Goal: Transaction & Acquisition: Purchase product/service

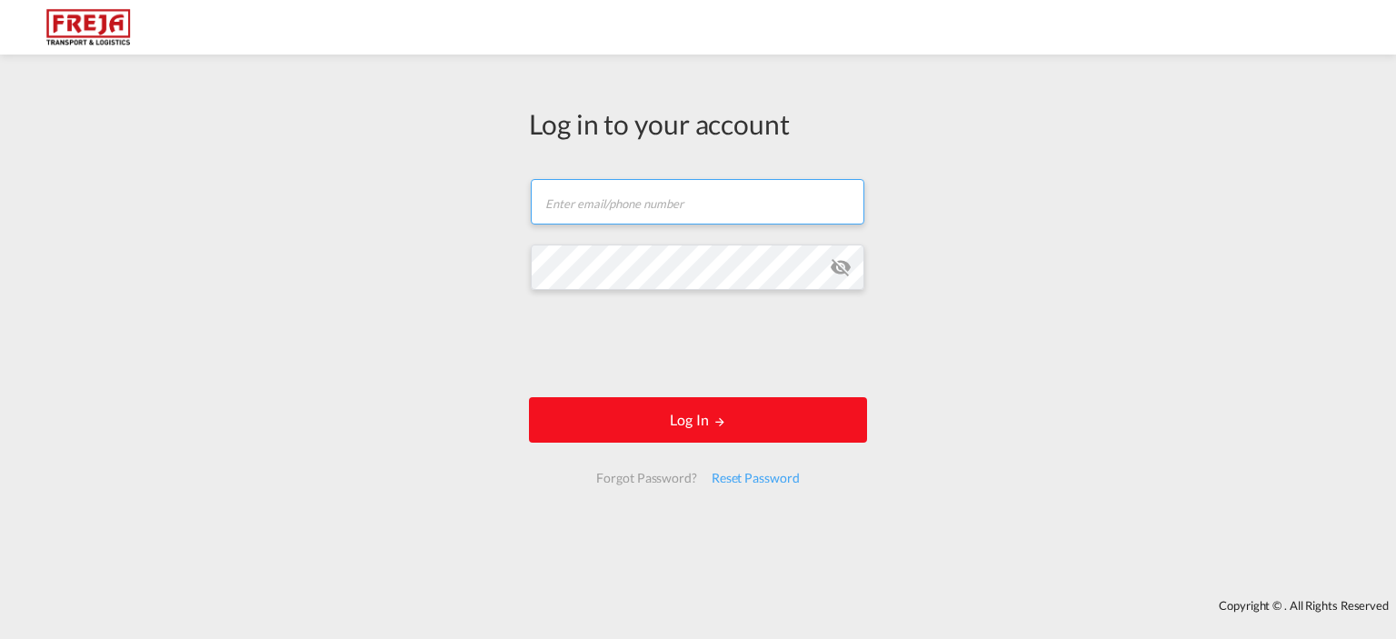
type input "[EMAIL_ADDRESS][DOMAIN_NAME]"
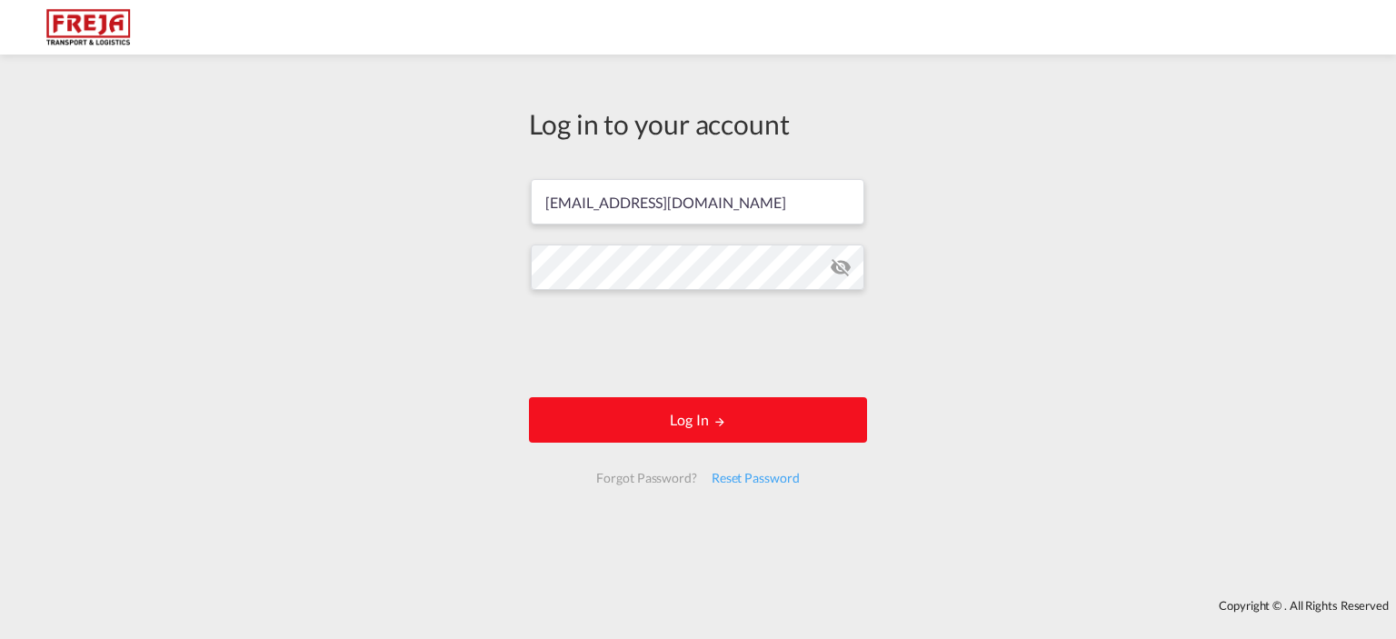
click at [666, 385] on form "[EMAIL_ADDRESS][DOMAIN_NAME] Email field is required Password field is required…" at bounding box center [698, 331] width 338 height 341
click at [714, 425] on md-icon "LOGIN" at bounding box center [720, 421] width 13 height 13
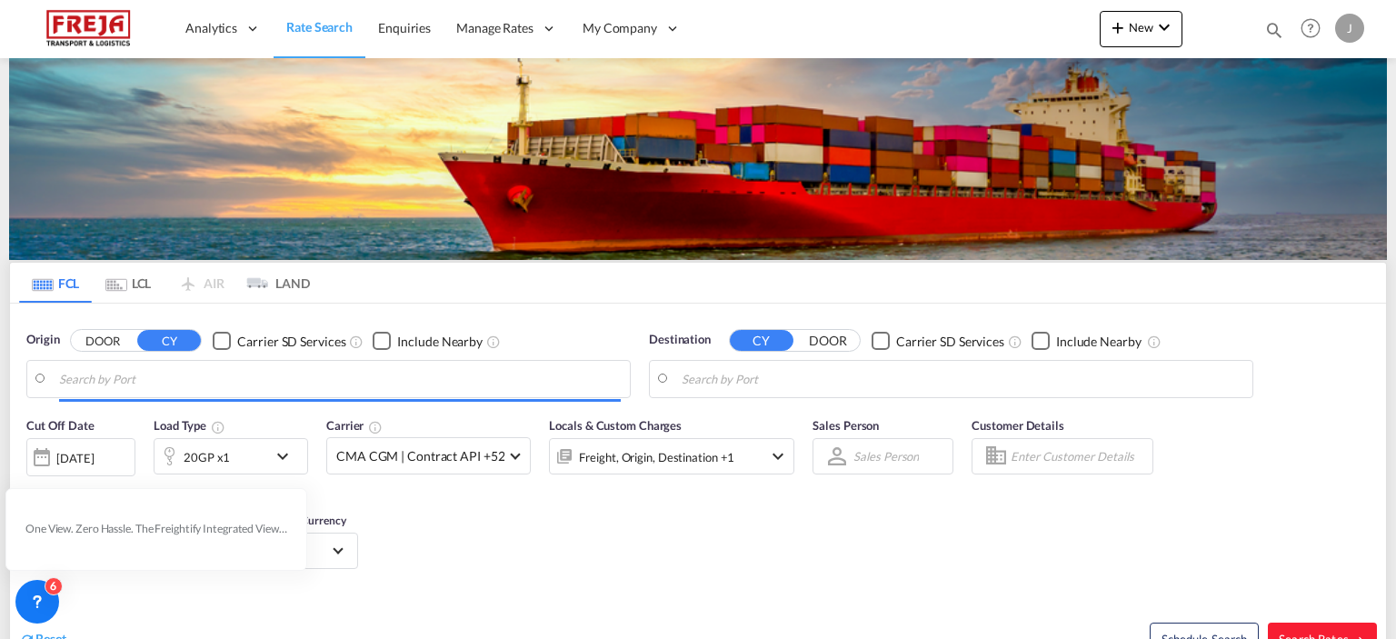
type input "Raumo (Rauma), [GEOGRAPHIC_DATA]"
type input "[GEOGRAPHIC_DATA], MD, USBAL"
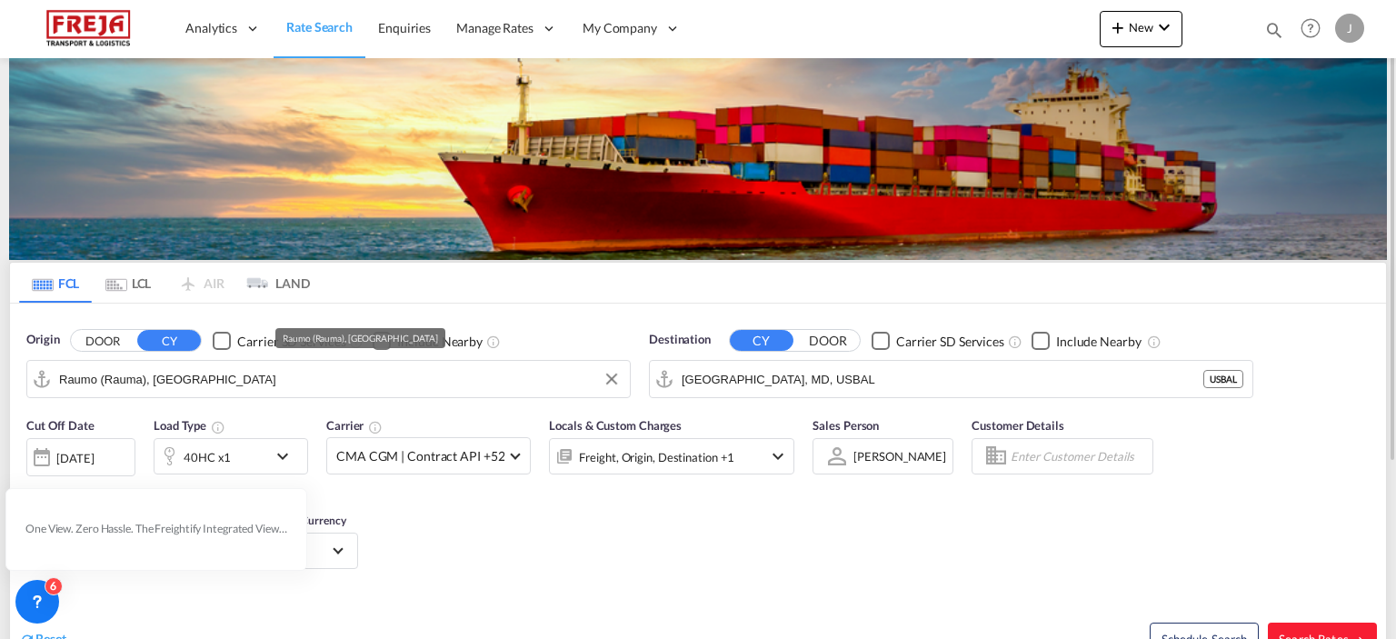
click at [282, 373] on input "Raumo (Rauma), [GEOGRAPHIC_DATA]" at bounding box center [340, 378] width 562 height 27
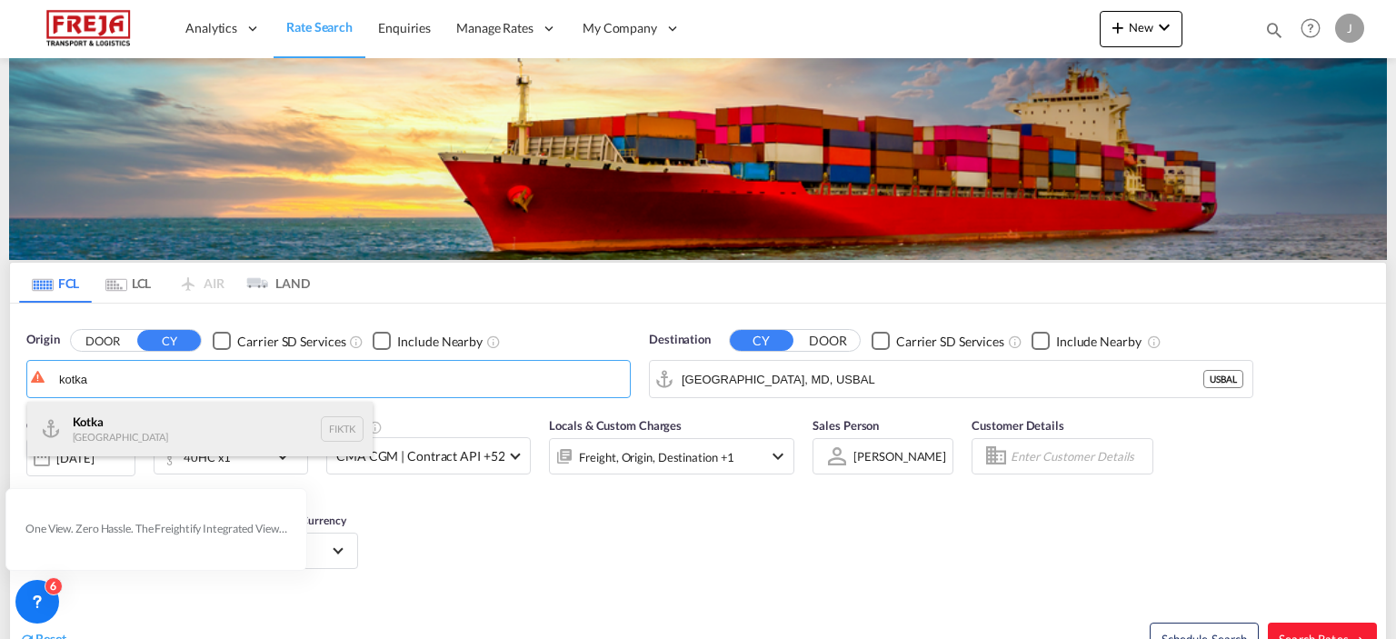
click at [138, 419] on div "Kotka Finland FIKTK" at bounding box center [199, 429] width 345 height 55
type input "Kotka, FIKTK"
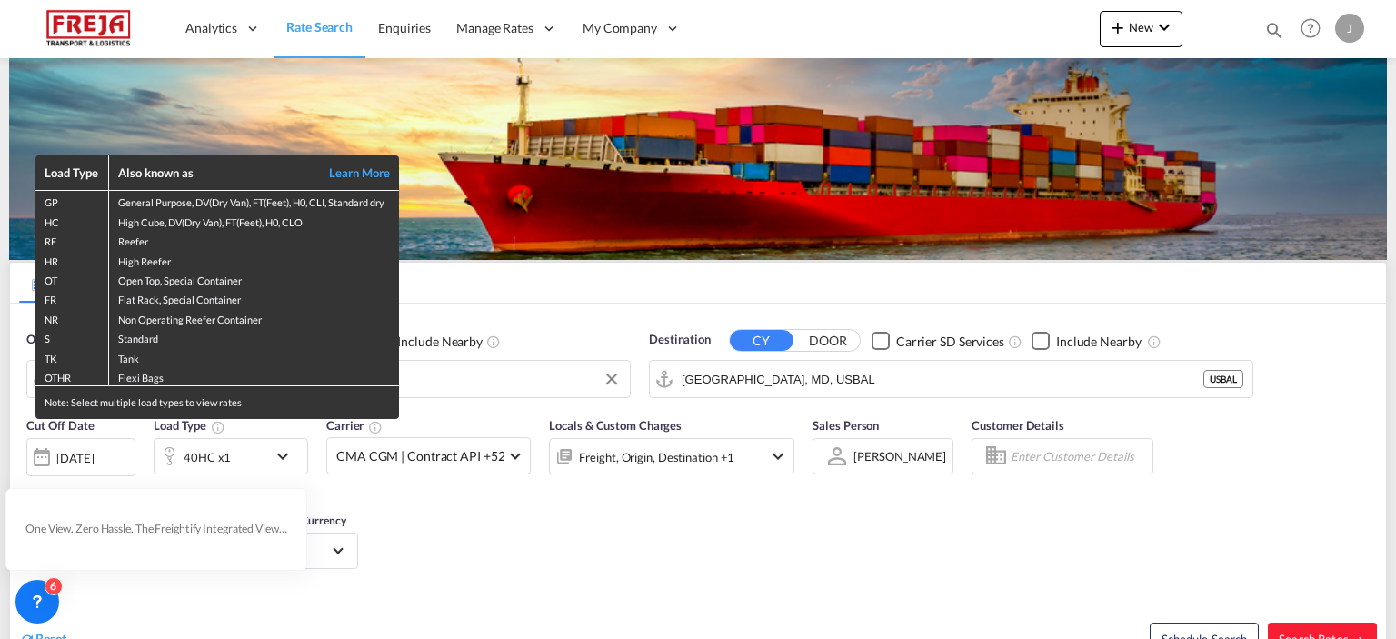
click at [814, 374] on div "Load Type Also known as Learn More GP General Purpose, DV(Dry Van), FT(Feet), H…" at bounding box center [698, 319] width 1396 height 639
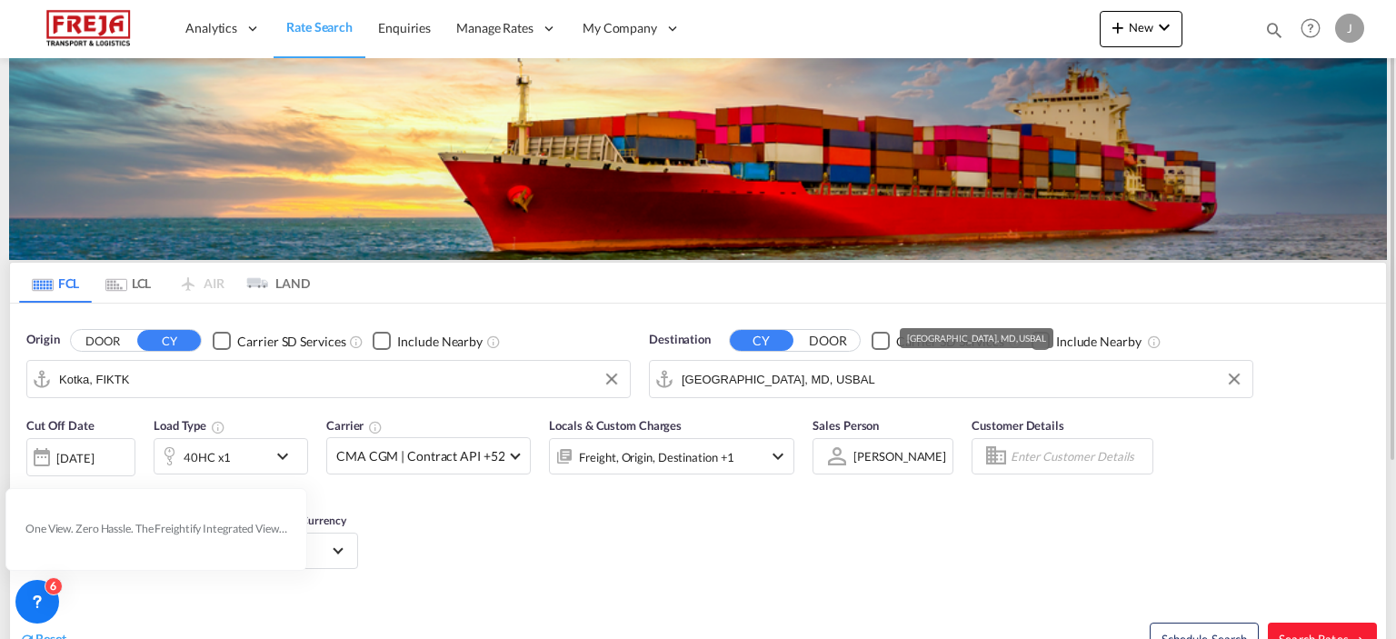
click at [822, 378] on input "[GEOGRAPHIC_DATA], MD, USBAL" at bounding box center [963, 378] width 562 height 27
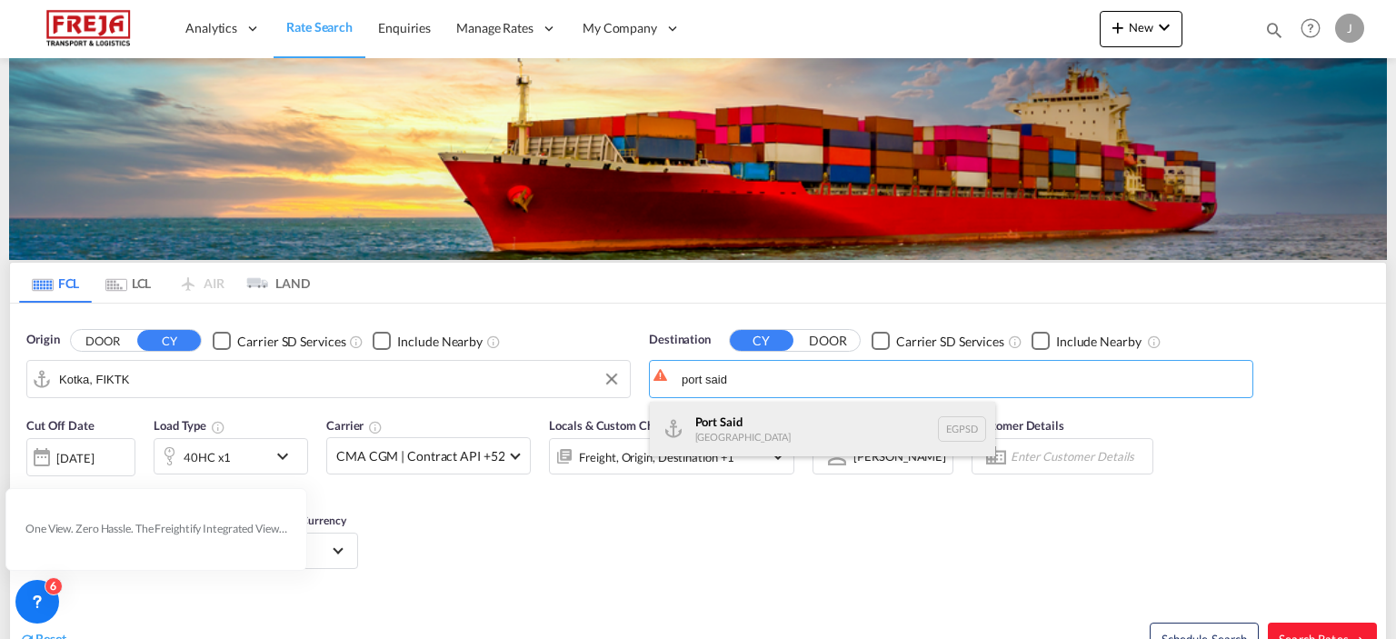
drag, startPoint x: 774, startPoint y: 429, endPoint x: 760, endPoint y: 430, distance: 14.6
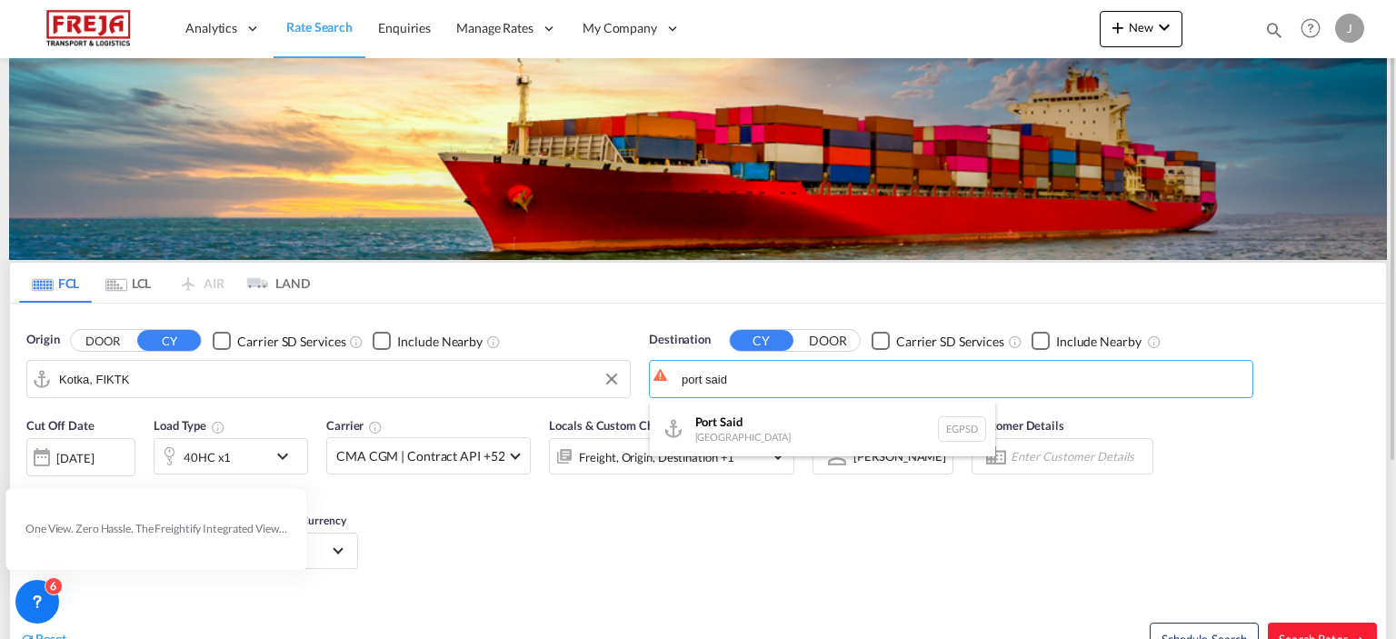
click at [774, 429] on div "Port Said [GEOGRAPHIC_DATA] EGPSD" at bounding box center [822, 429] width 345 height 55
type input "[GEOGRAPHIC_DATA], EGPSD"
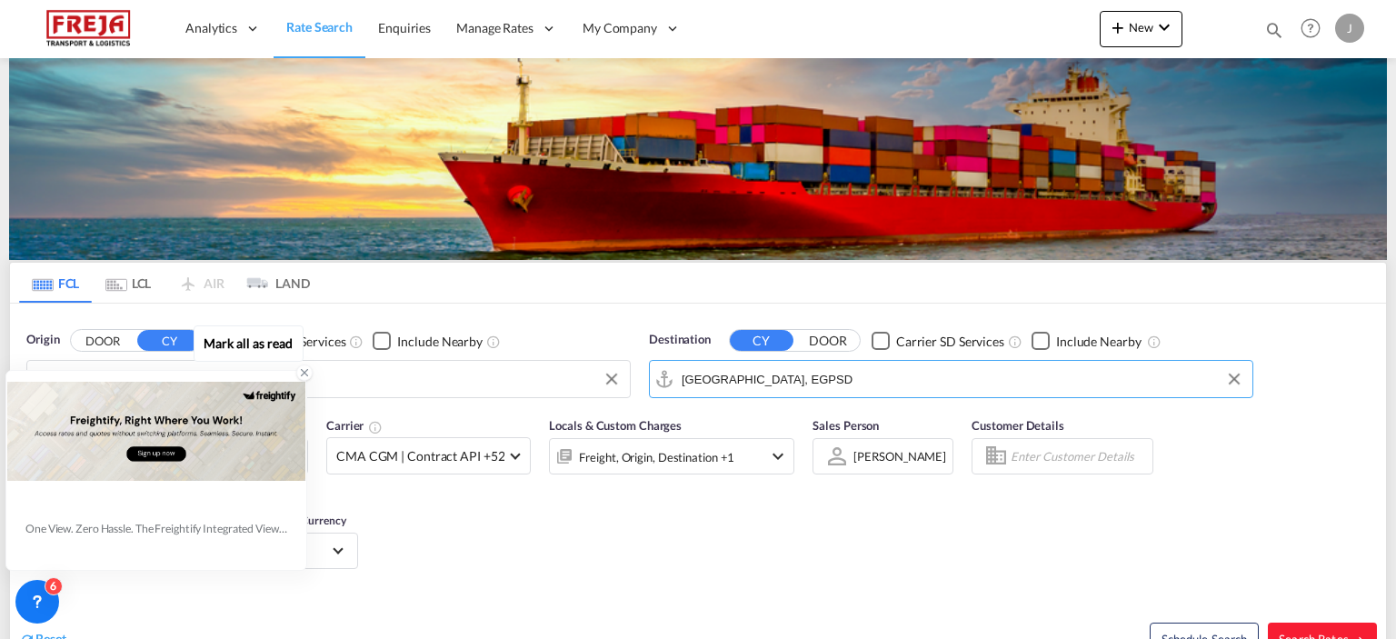
click at [302, 373] on icon at bounding box center [304, 372] width 13 height 13
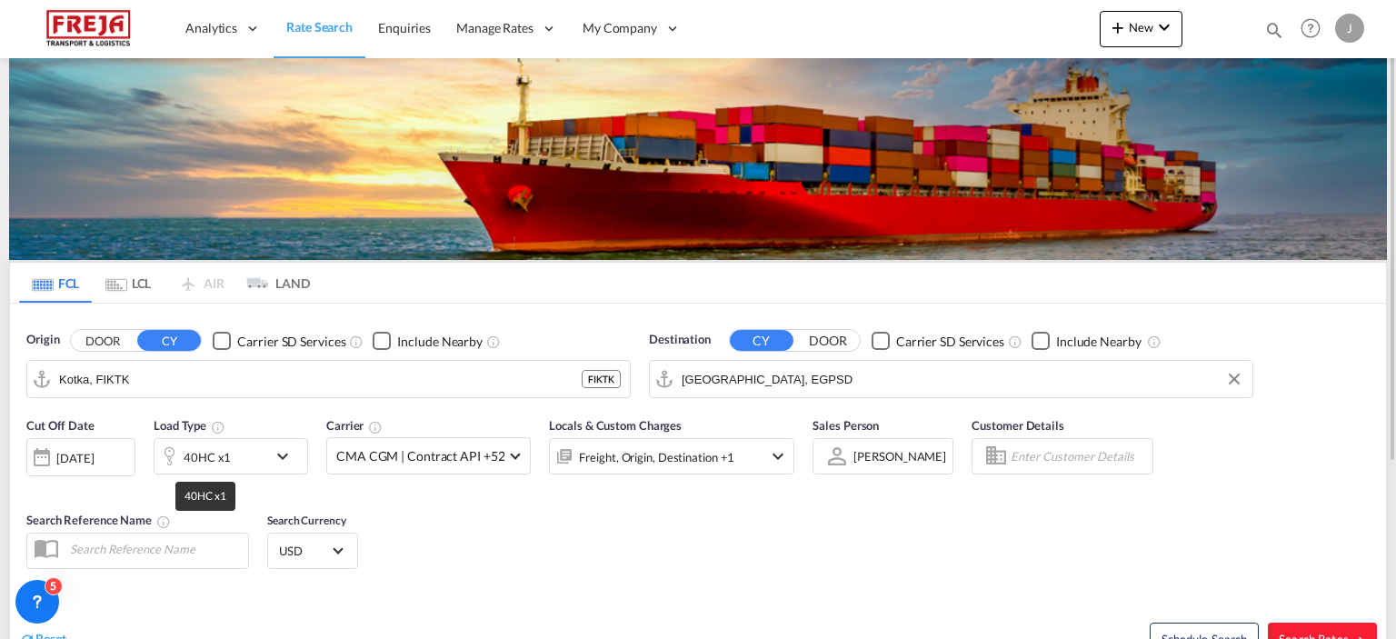
click at [222, 461] on div "40HC x1" at bounding box center [207, 457] width 47 height 25
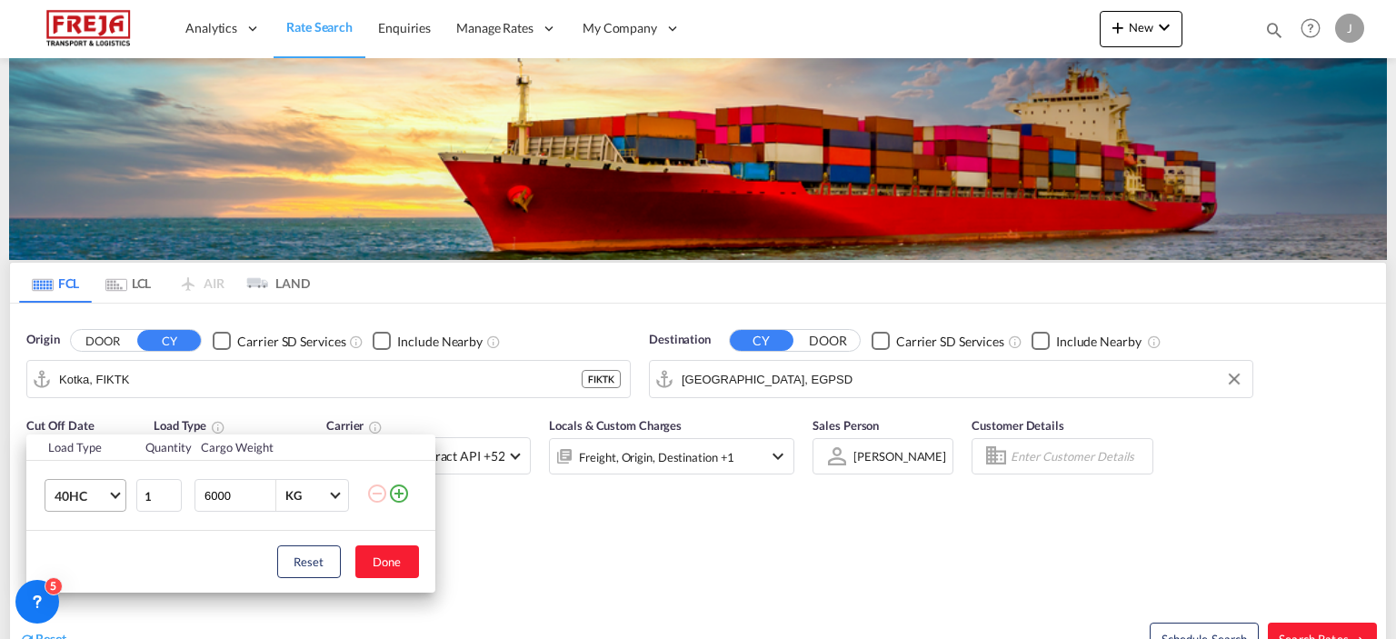
click at [95, 490] on span "40HC" at bounding box center [81, 496] width 53 height 18
click at [105, 399] on md-option "20GP" at bounding box center [101, 408] width 124 height 44
click at [403, 569] on button "Done" at bounding box center [387, 561] width 64 height 33
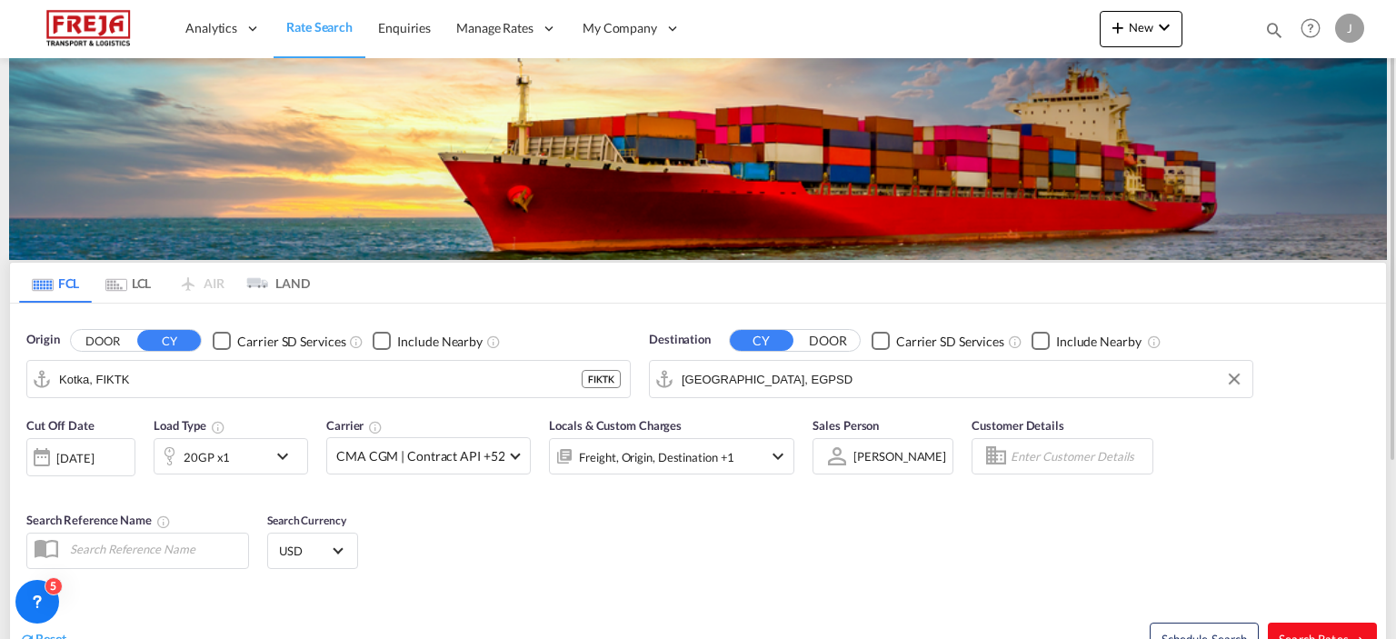
click at [1298, 628] on button "Search Rates" at bounding box center [1322, 639] width 109 height 33
type input "FIKTK to EGPSD / [DATE]"
